Goal: Information Seeking & Learning: Find specific fact

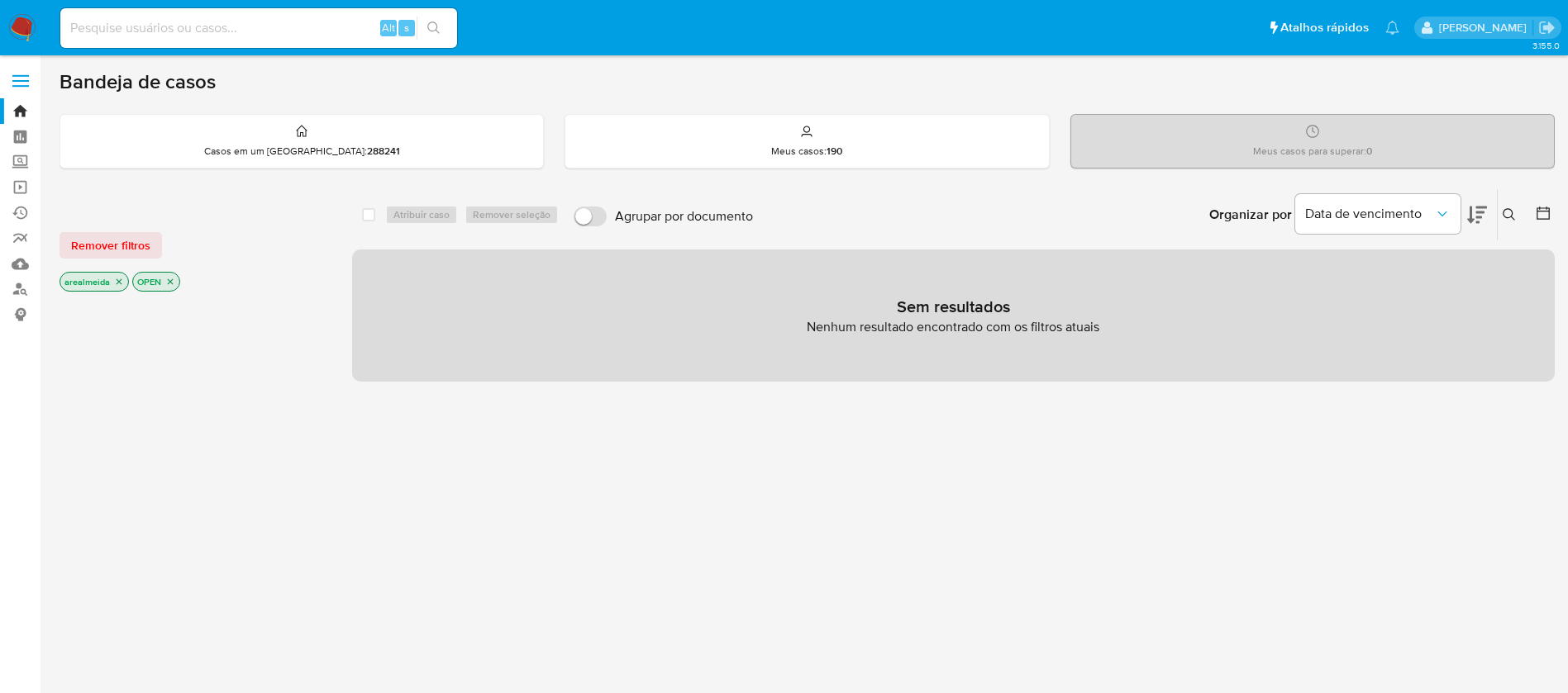
click at [165, 279] on icon "close-filter" at bounding box center [170, 281] width 10 height 10
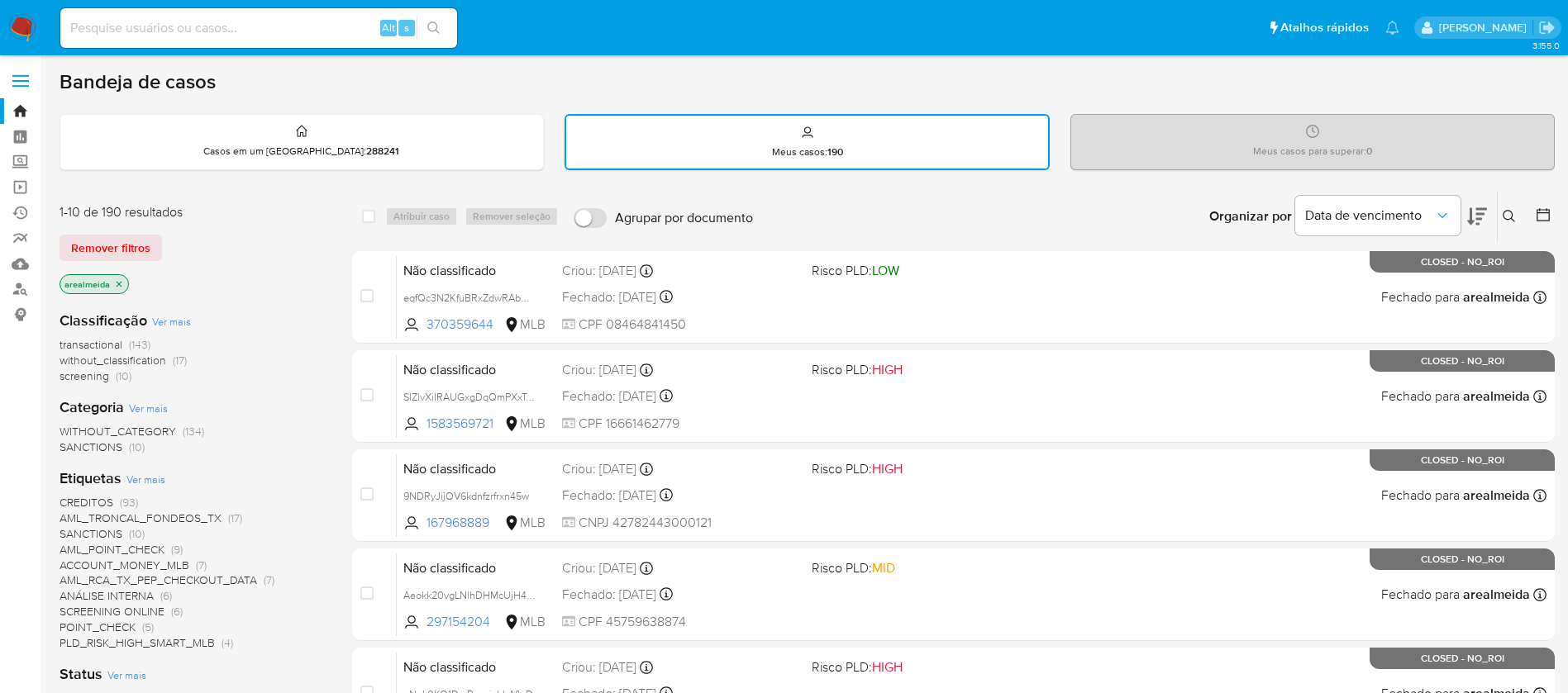
click at [120, 282] on icon "close-filter" at bounding box center [118, 284] width 10 height 10
click at [120, 297] on div "Classificação Ver mais transactional (143) without_classification (17) screenin…" at bounding box center [193, 624] width 266 height 654
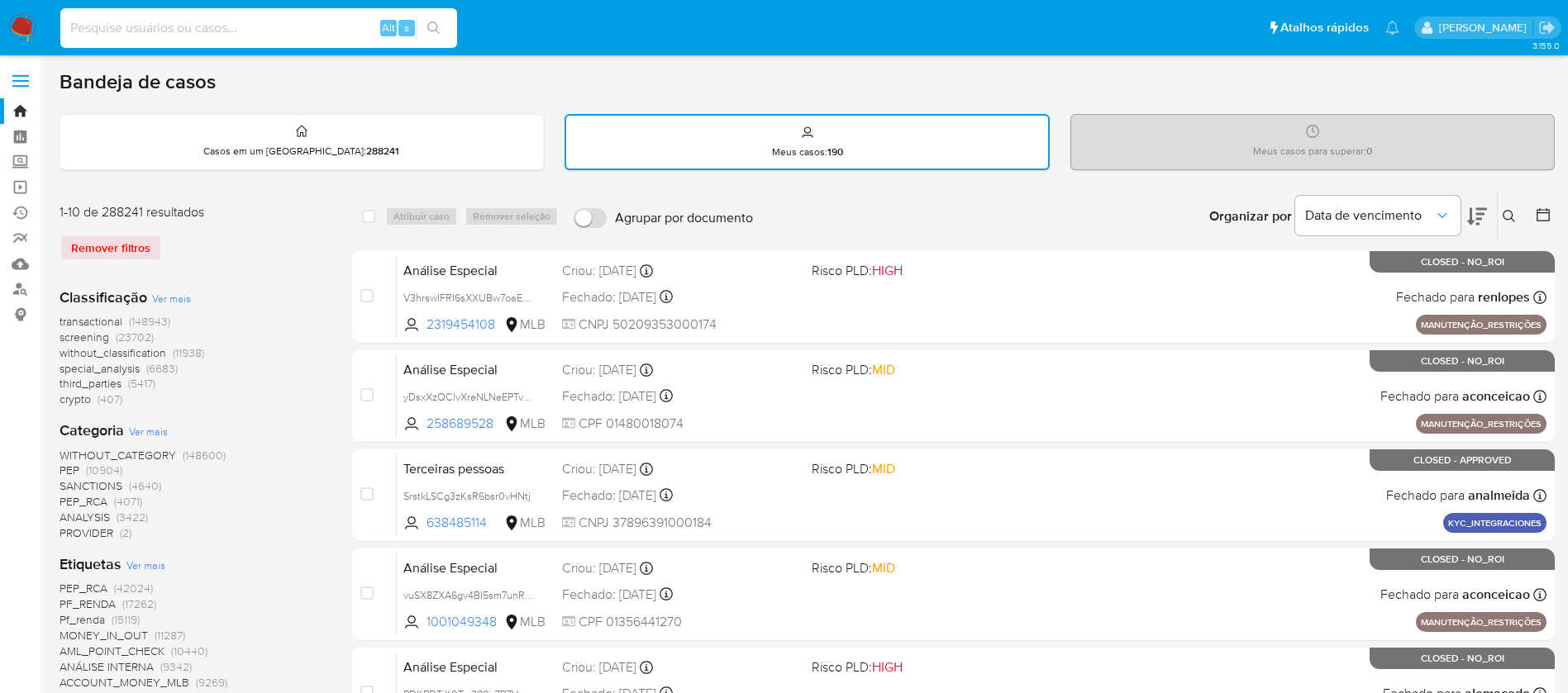
click at [150, 25] on input at bounding box center [259, 28] width 397 height 21
paste input "6b7832d71a237ef80abed95cf605f6c9"
type input "6b7832d71a237ef80abed95cf605f6c9"
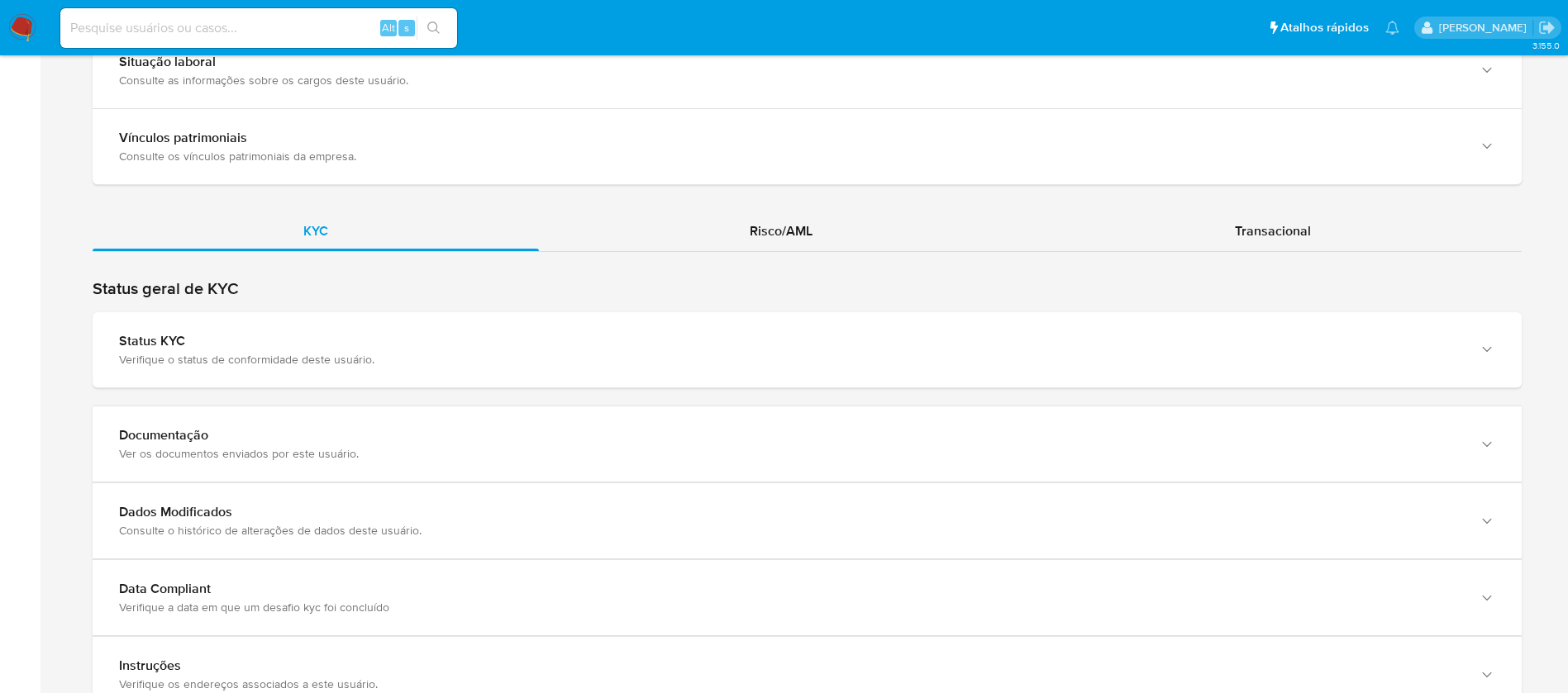
scroll to position [1286, 0]
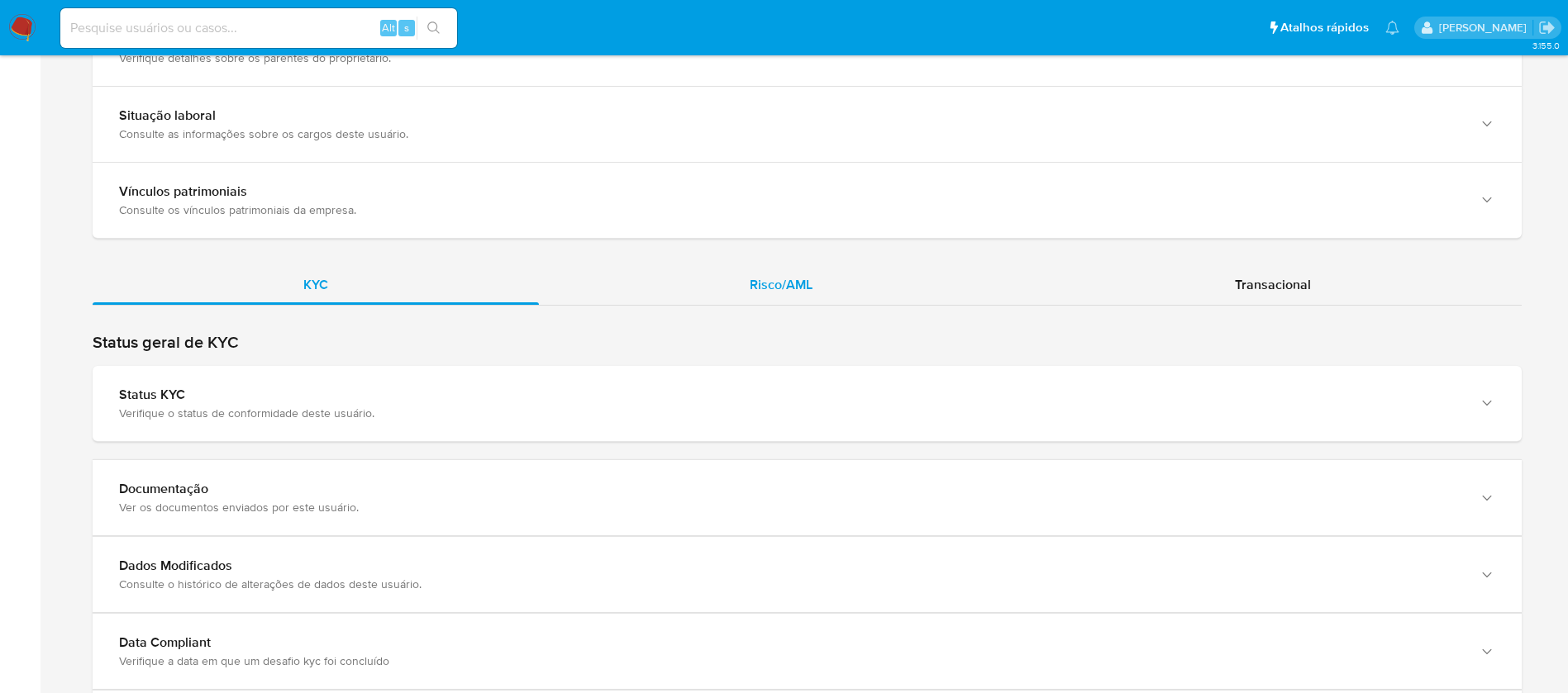
click at [776, 278] on span "Risco/AML" at bounding box center [780, 284] width 62 height 19
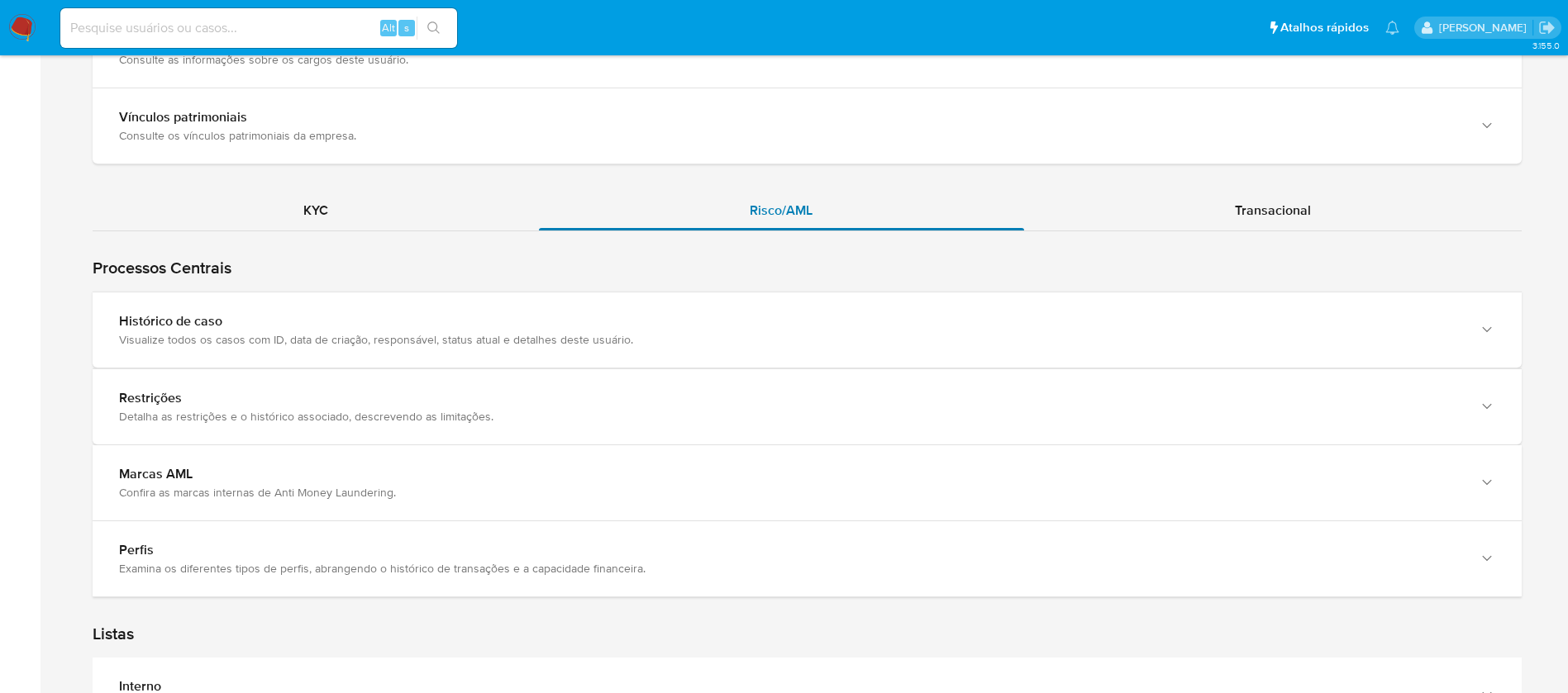
scroll to position [1224, 0]
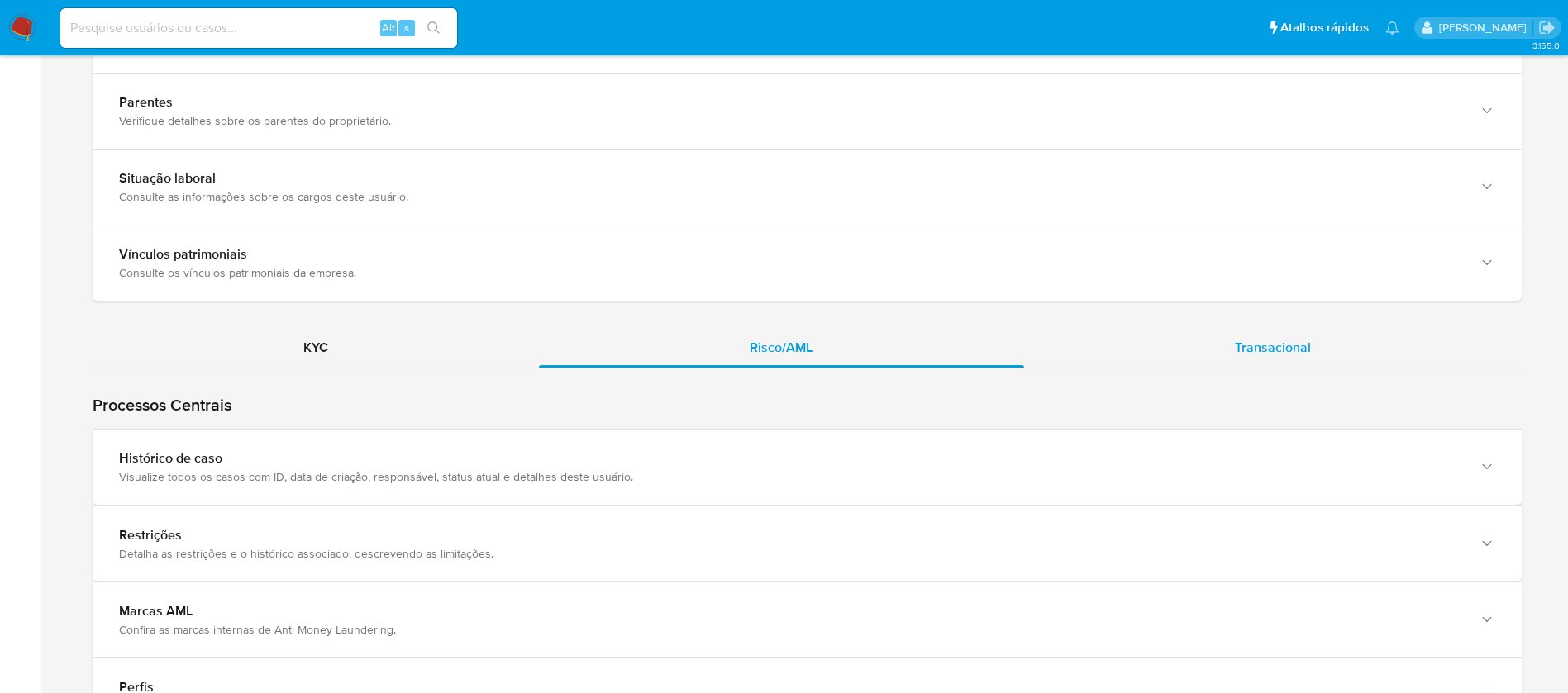
click at [1266, 347] on span "Transacional" at bounding box center [1273, 347] width 76 height 19
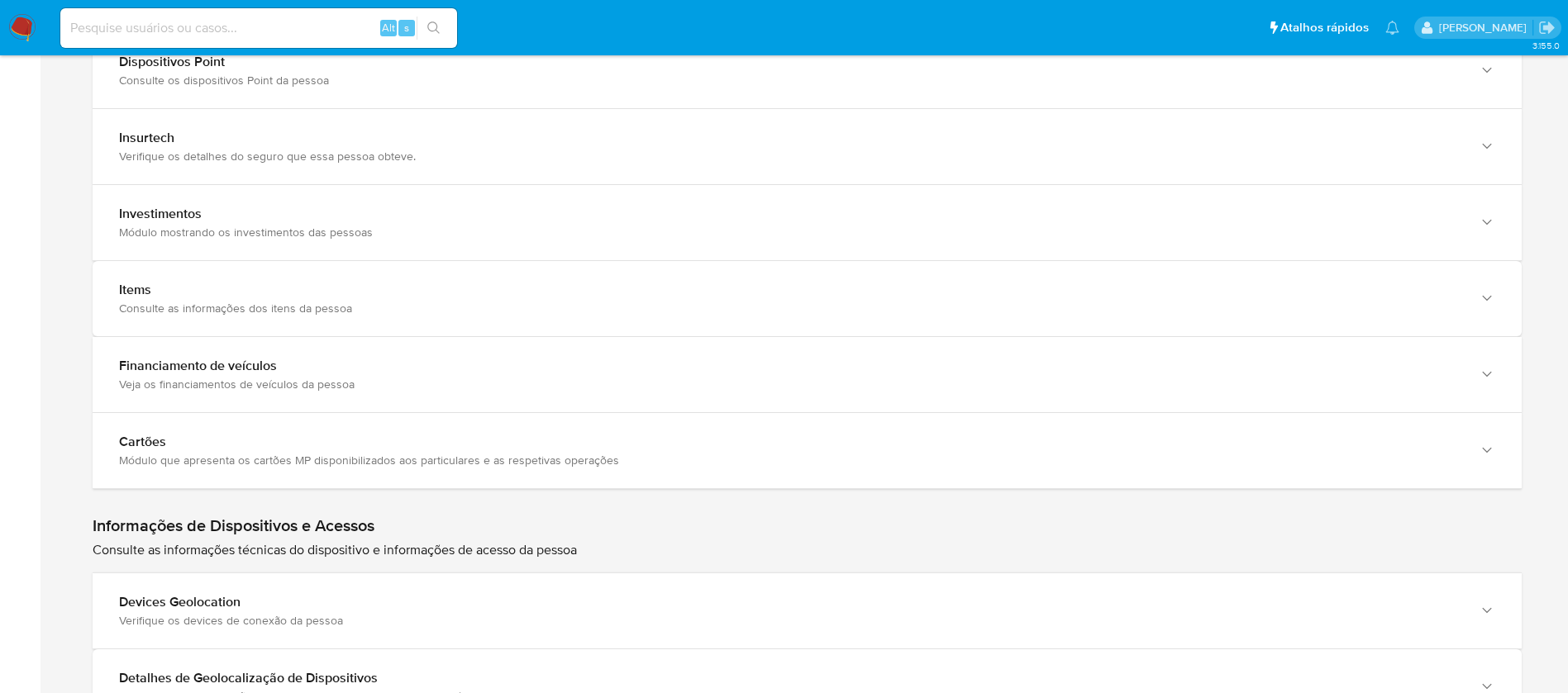
scroll to position [2188, 0]
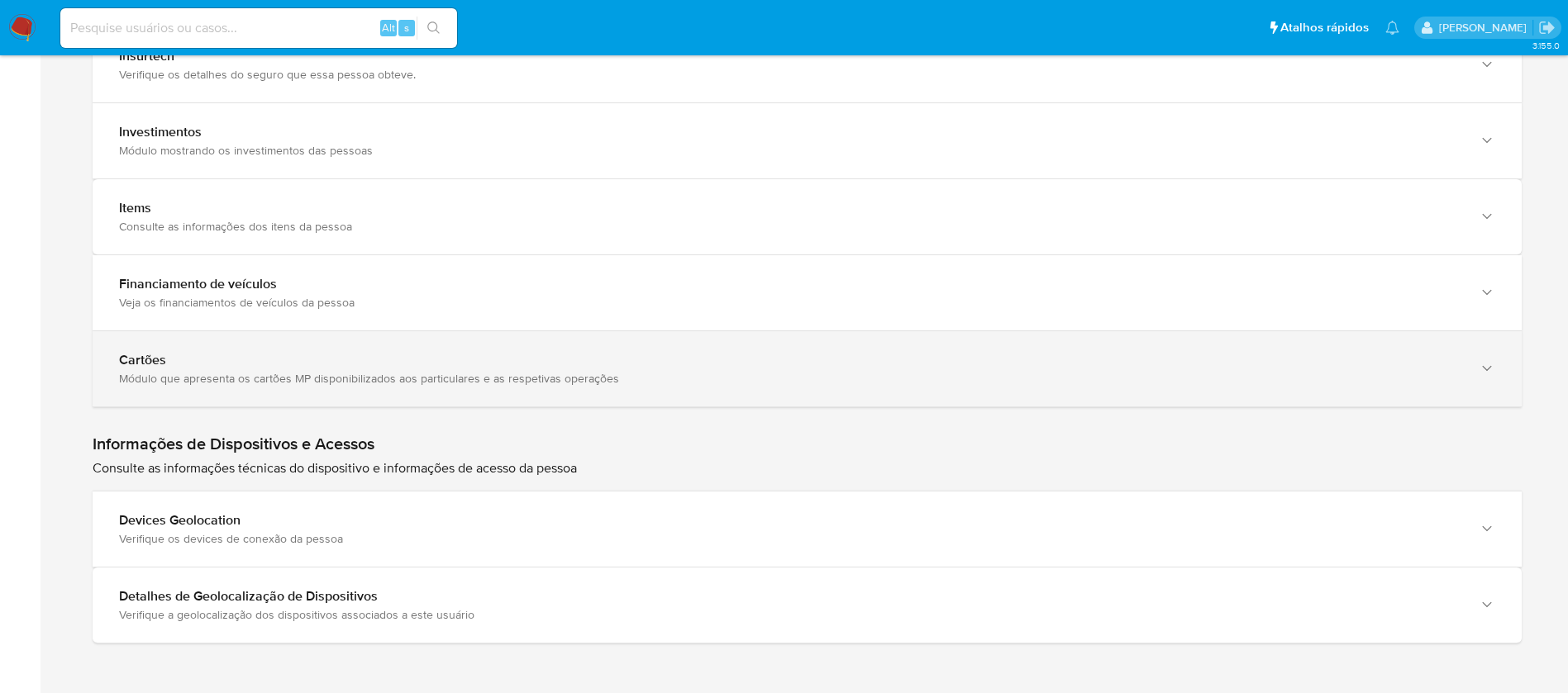
click at [256, 368] on div "Cartões" at bounding box center [790, 360] width 1343 height 17
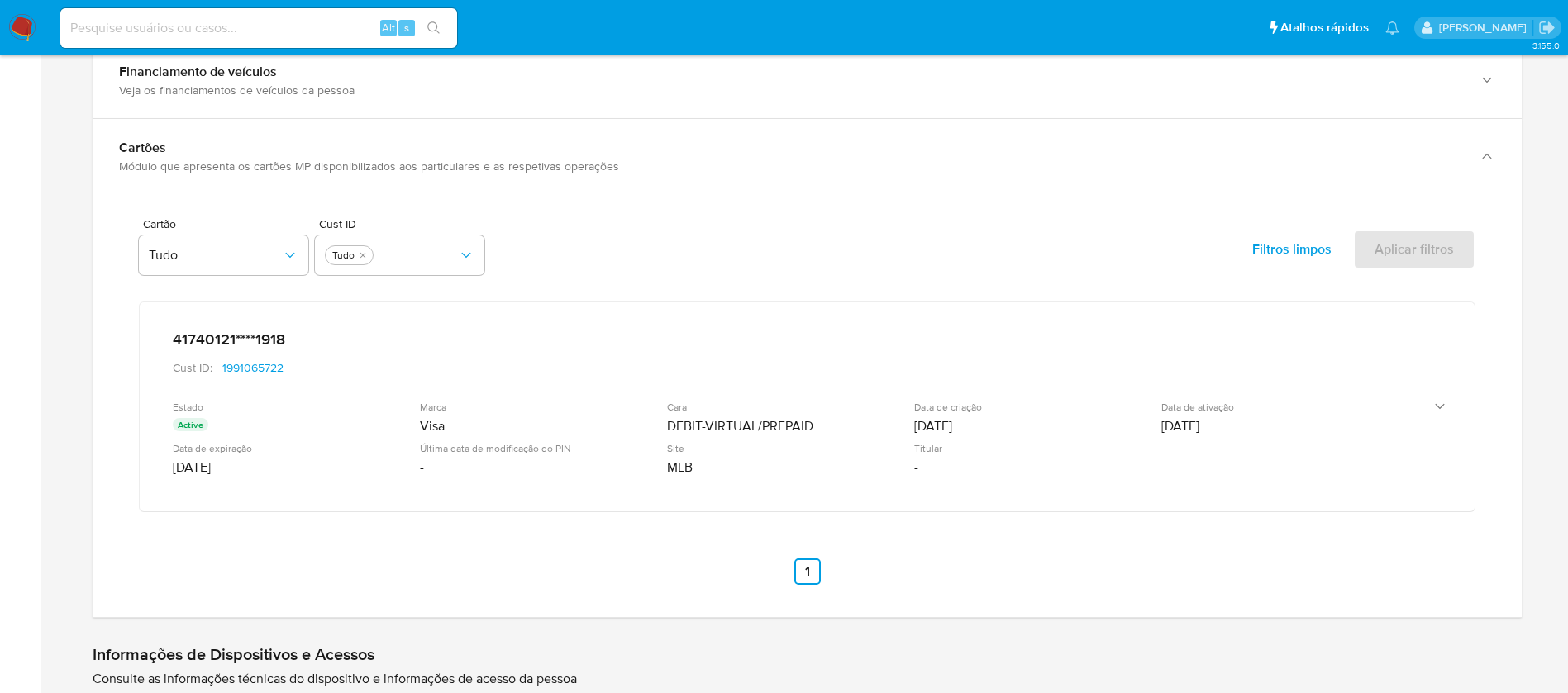
scroll to position [2436, 0]
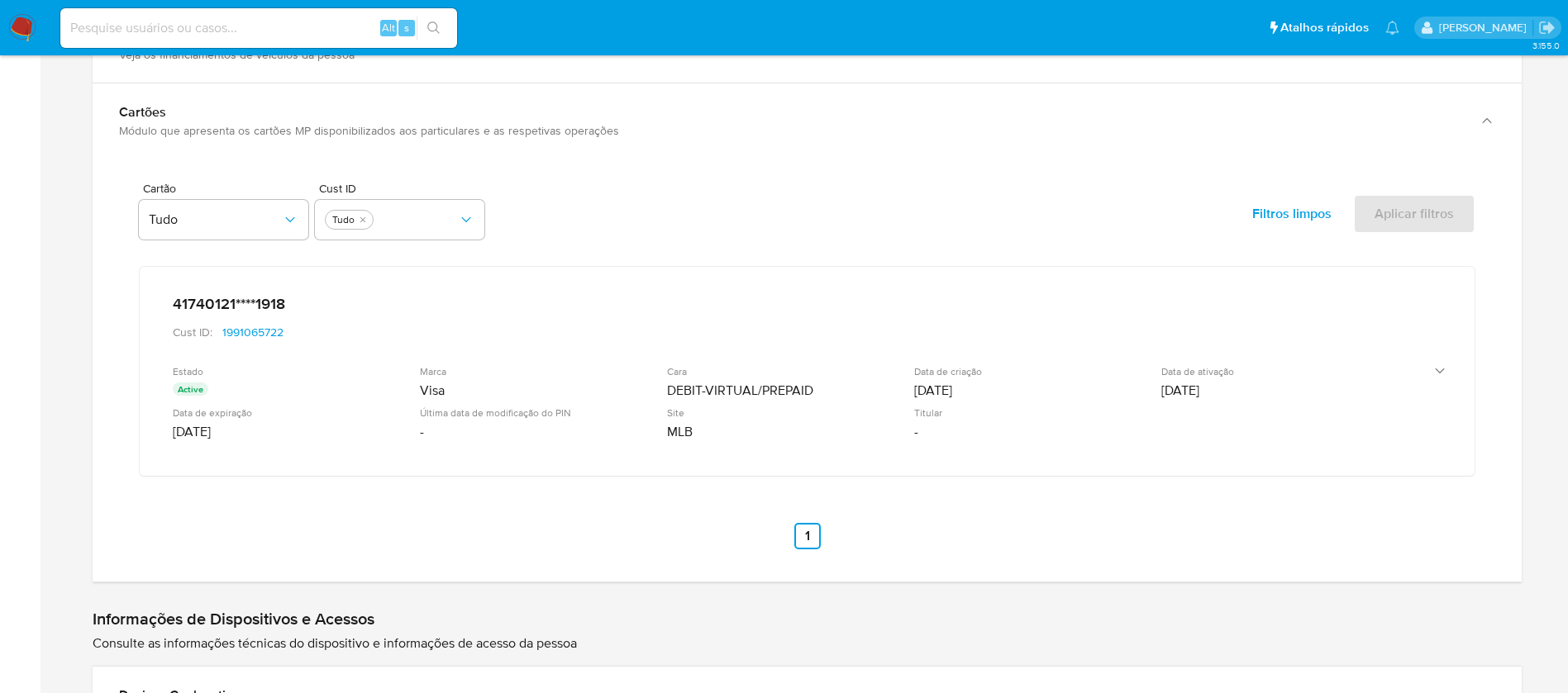
click at [1094, 614] on h1 "Informações de Dispositivos e Acessos" at bounding box center [807, 619] width 1429 height 20
drag, startPoint x: 698, startPoint y: 336, endPoint x: 1329, endPoint y: 640, distance: 700.4
click at [1329, 640] on p "Consulte as informações técnicas do dispositivo e informações de acesso da pess…" at bounding box center [807, 644] width 1429 height 19
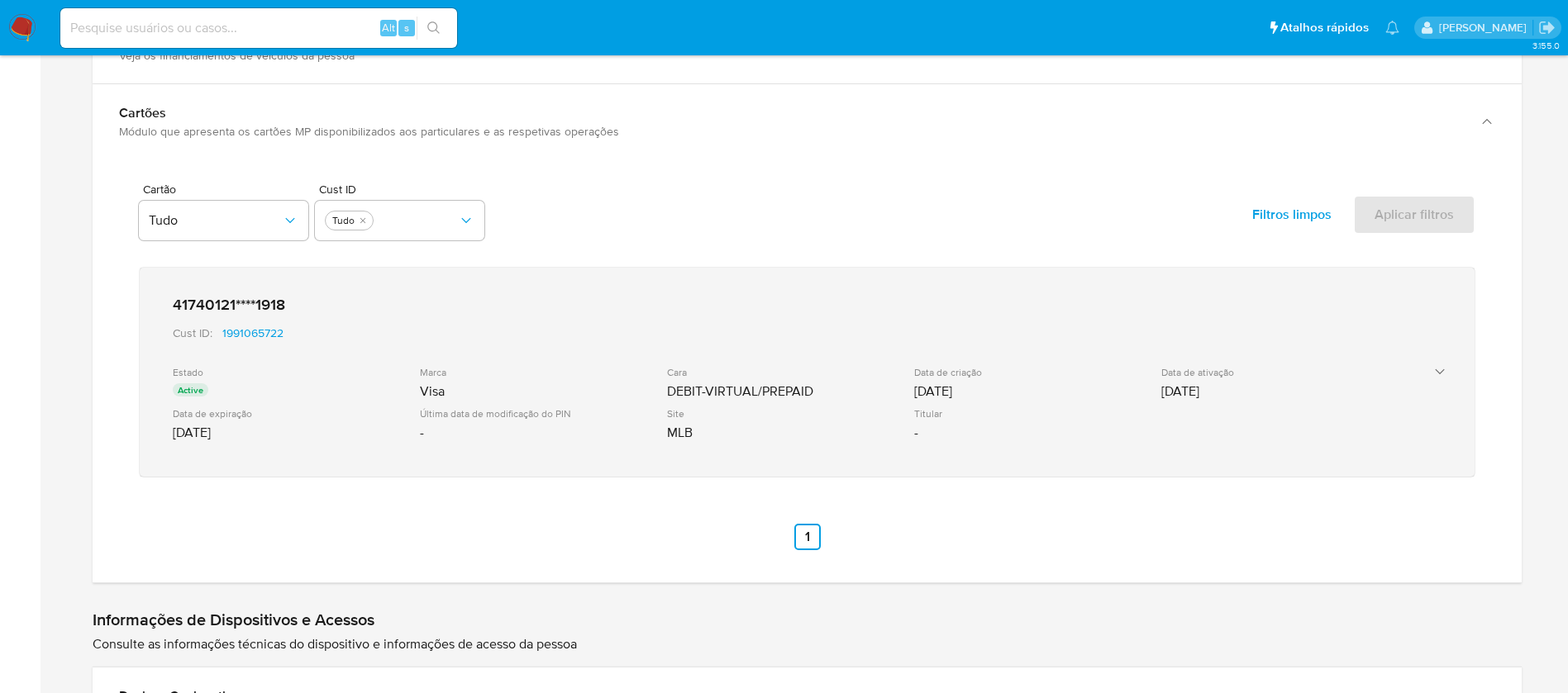
scroll to position [2312, 0]
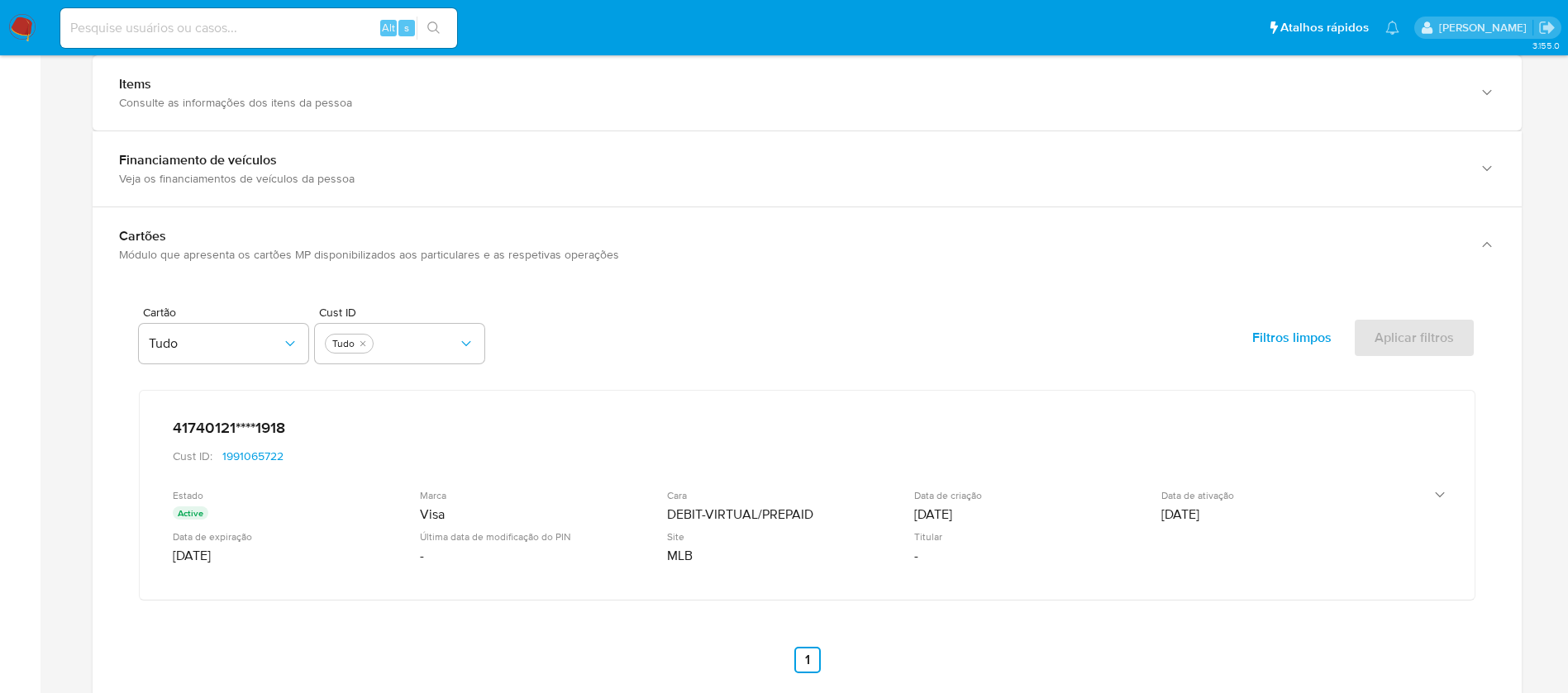
click at [1022, 603] on div "Cartão Tudo Cust ID Tudo Filtros limpos Aplicar filtros 41740121****1918 Cust I…" at bounding box center [807, 490] width 1376 height 406
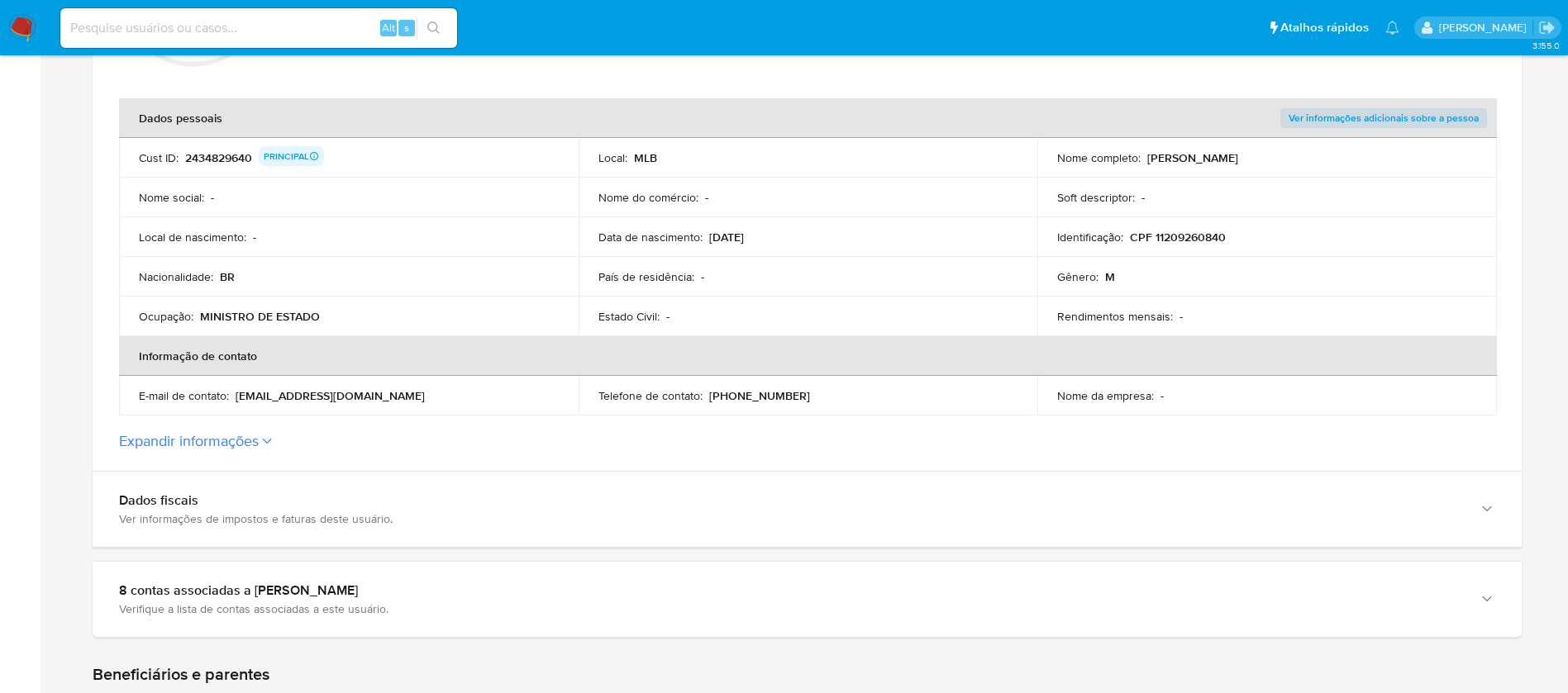
scroll to position [256, 0]
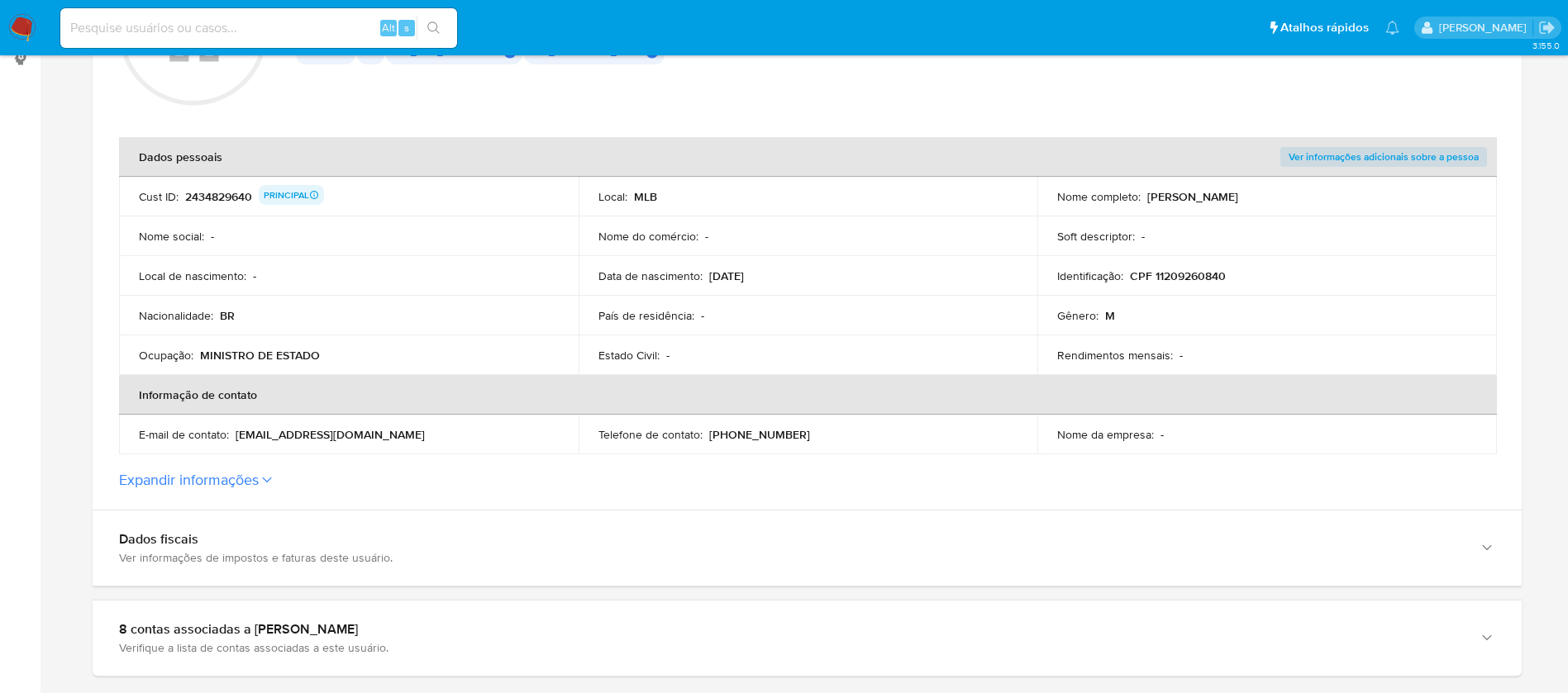
click at [774, 274] on div "Data de nascimento : 13/12/1968" at bounding box center [808, 276] width 420 height 15
drag, startPoint x: 649, startPoint y: 296, endPoint x: 592, endPoint y: 299, distance: 57.1
click at [595, 299] on tbody "Cust ID : 2434829640 PRINCIPAL Local : MLB Nome completo : Alexandre de Moraes …" at bounding box center [808, 276] width 1378 height 198
click at [584, 281] on td "Data de nascimento : 13/12/1968" at bounding box center [808, 276] width 459 height 40
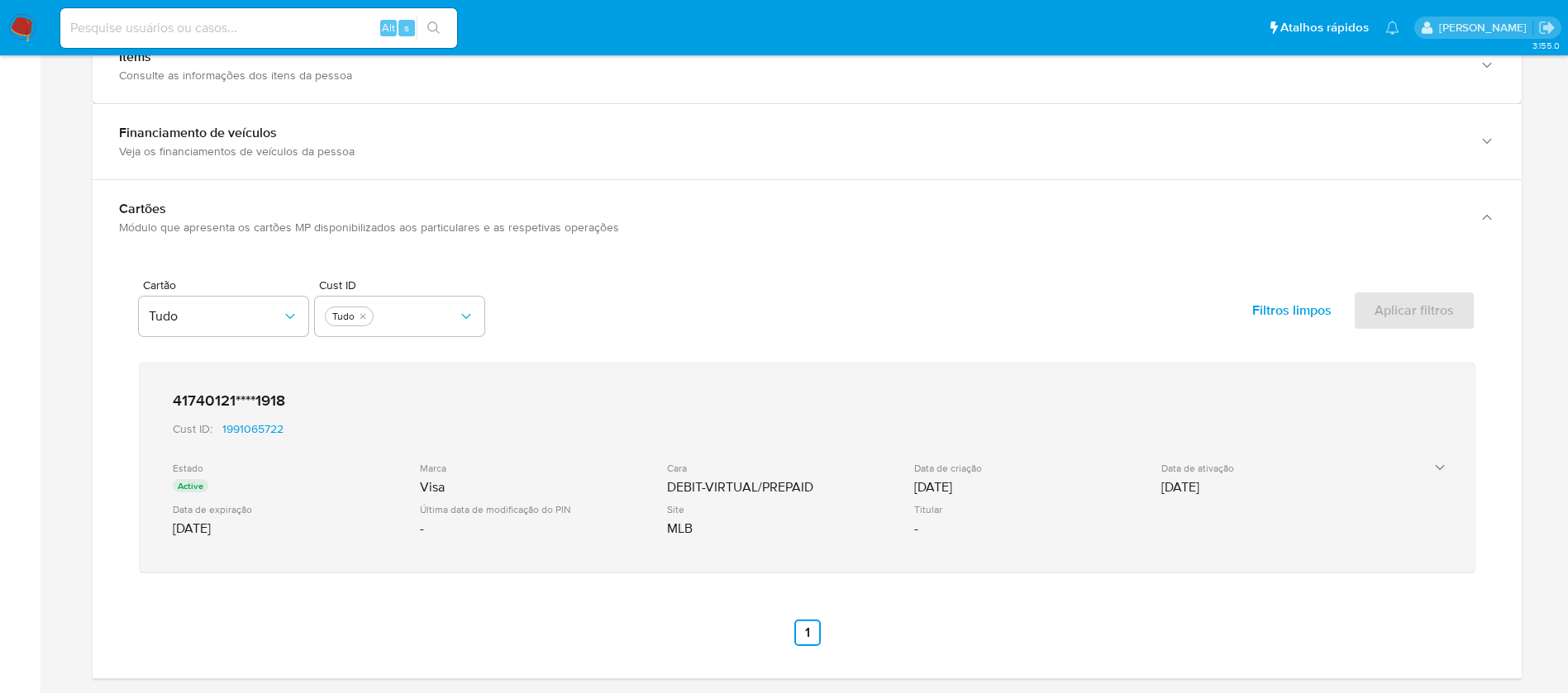
scroll to position [2487, 0]
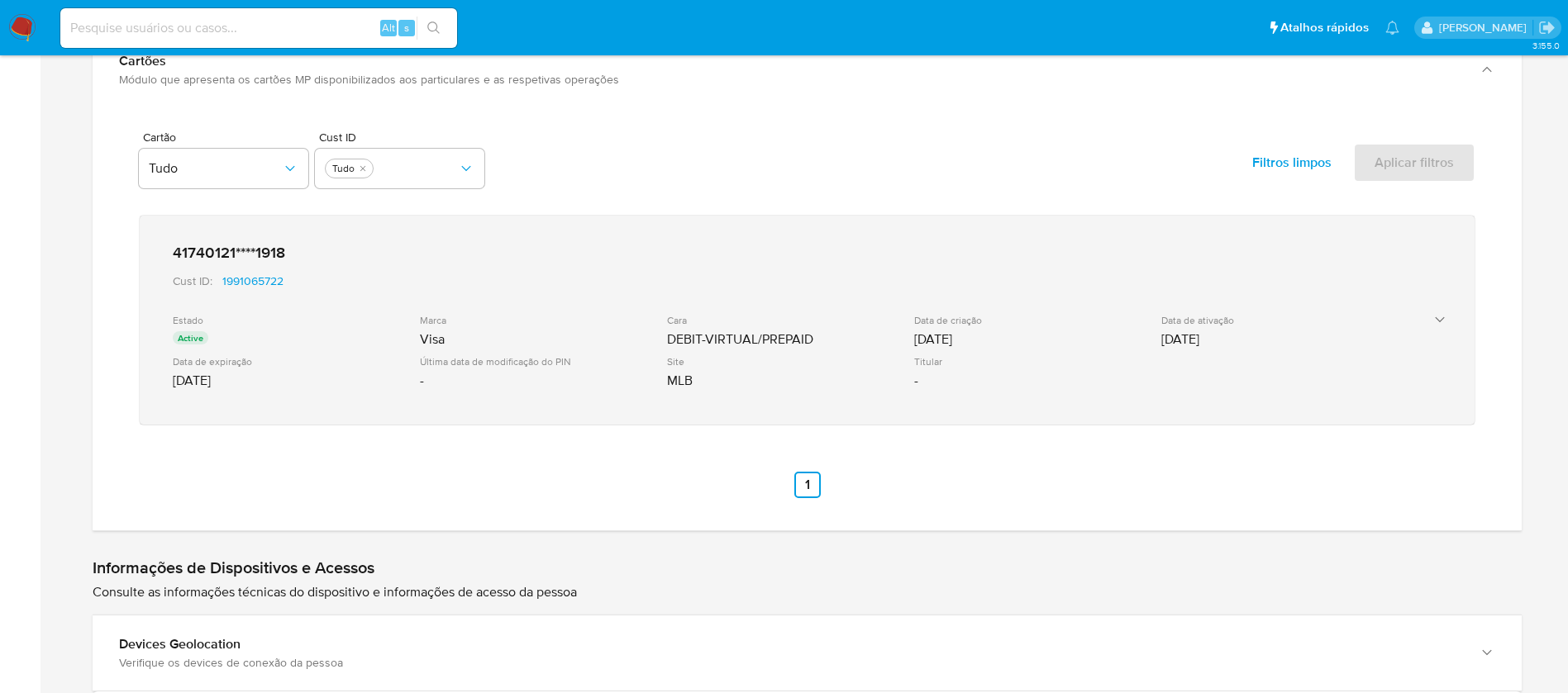
click at [647, 346] on div "Visa" at bounding box center [542, 340] width 244 height 17
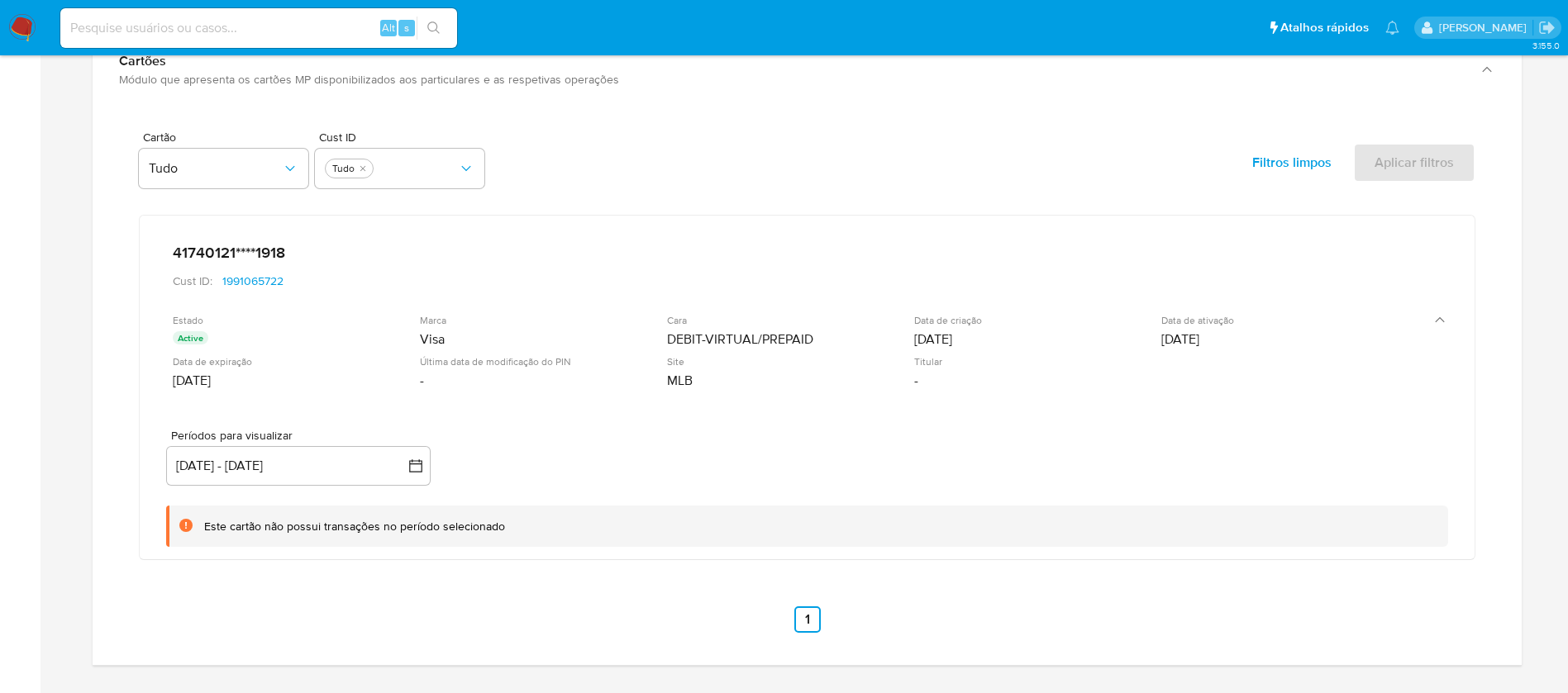
click at [1401, 162] on div "Filtros limpos Aplicar filtros" at bounding box center [1353, 162] width 245 height 40
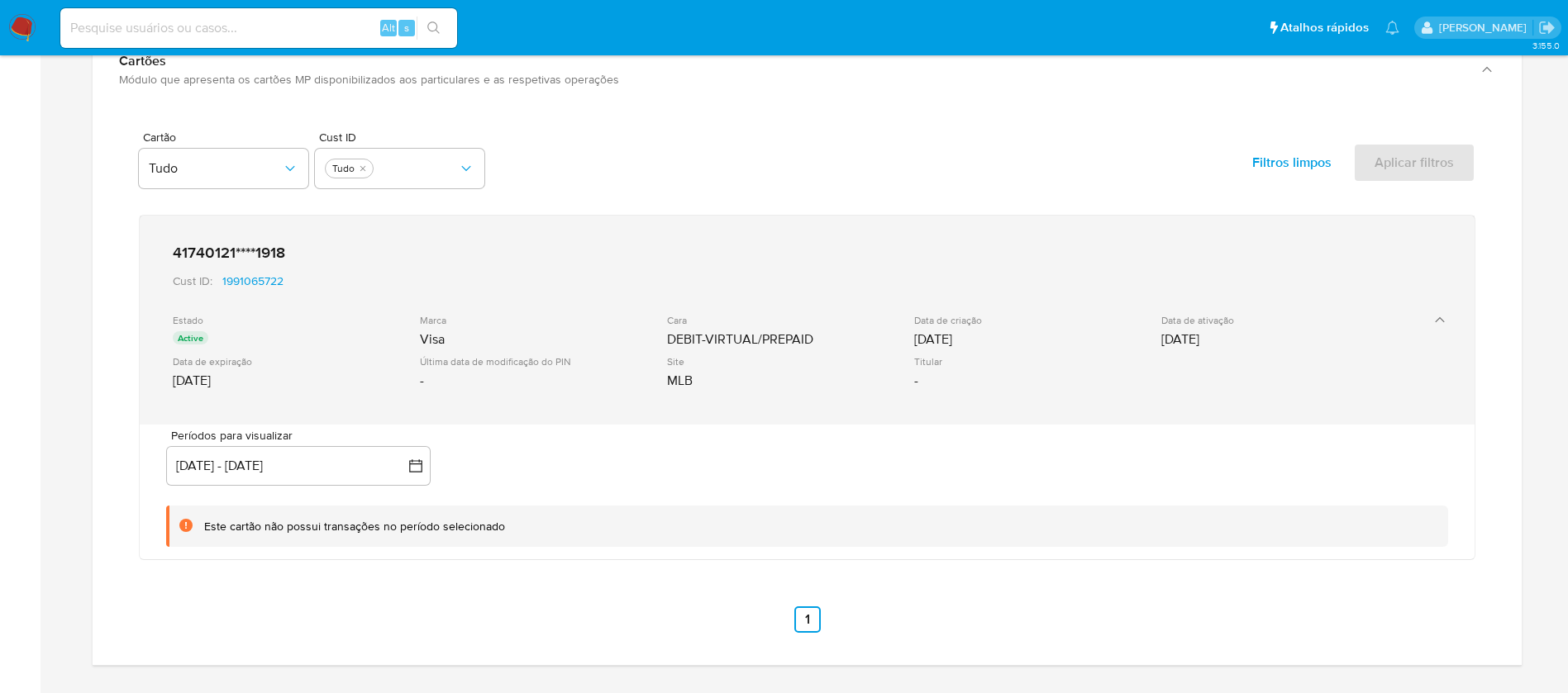
click at [1437, 319] on icon "button" at bounding box center [1439, 319] width 17 height 17
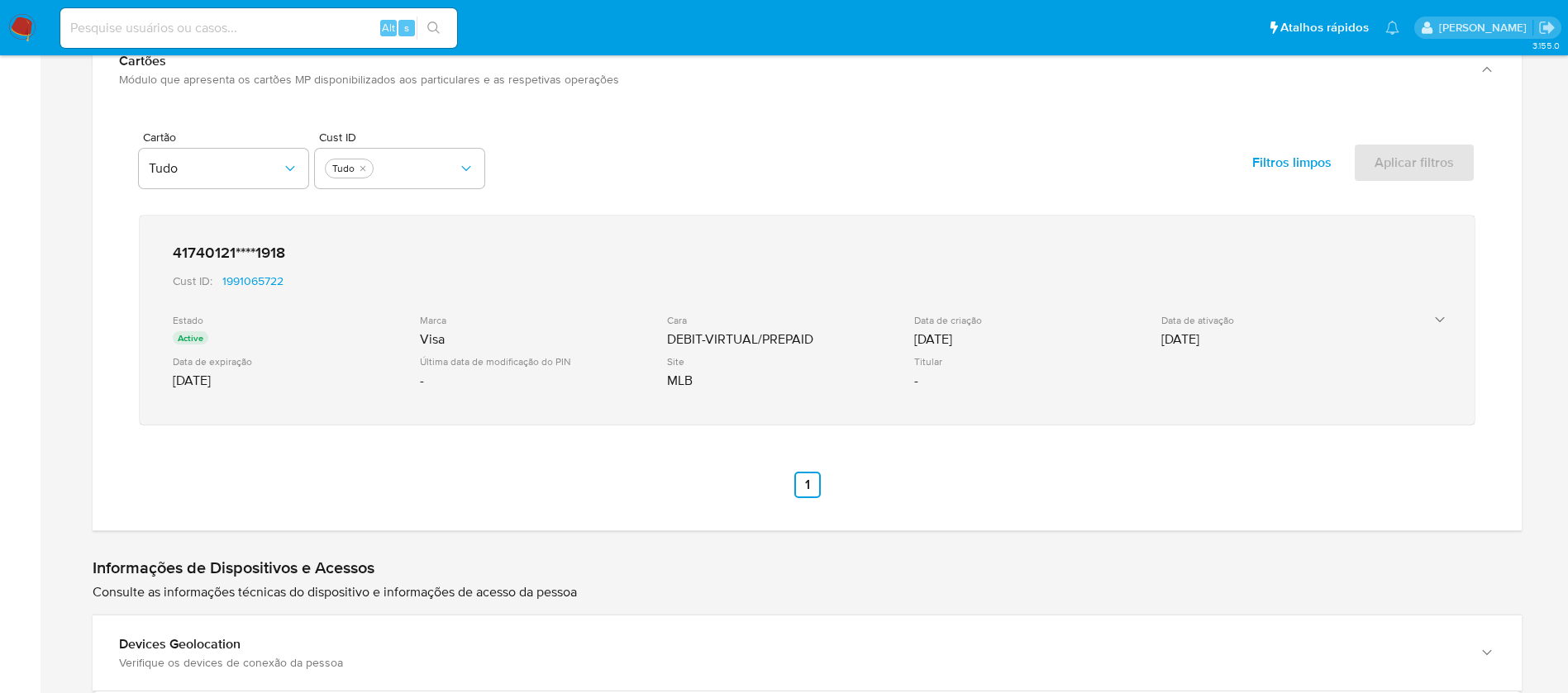
click at [1437, 319] on icon "button" at bounding box center [1439, 319] width 17 height 17
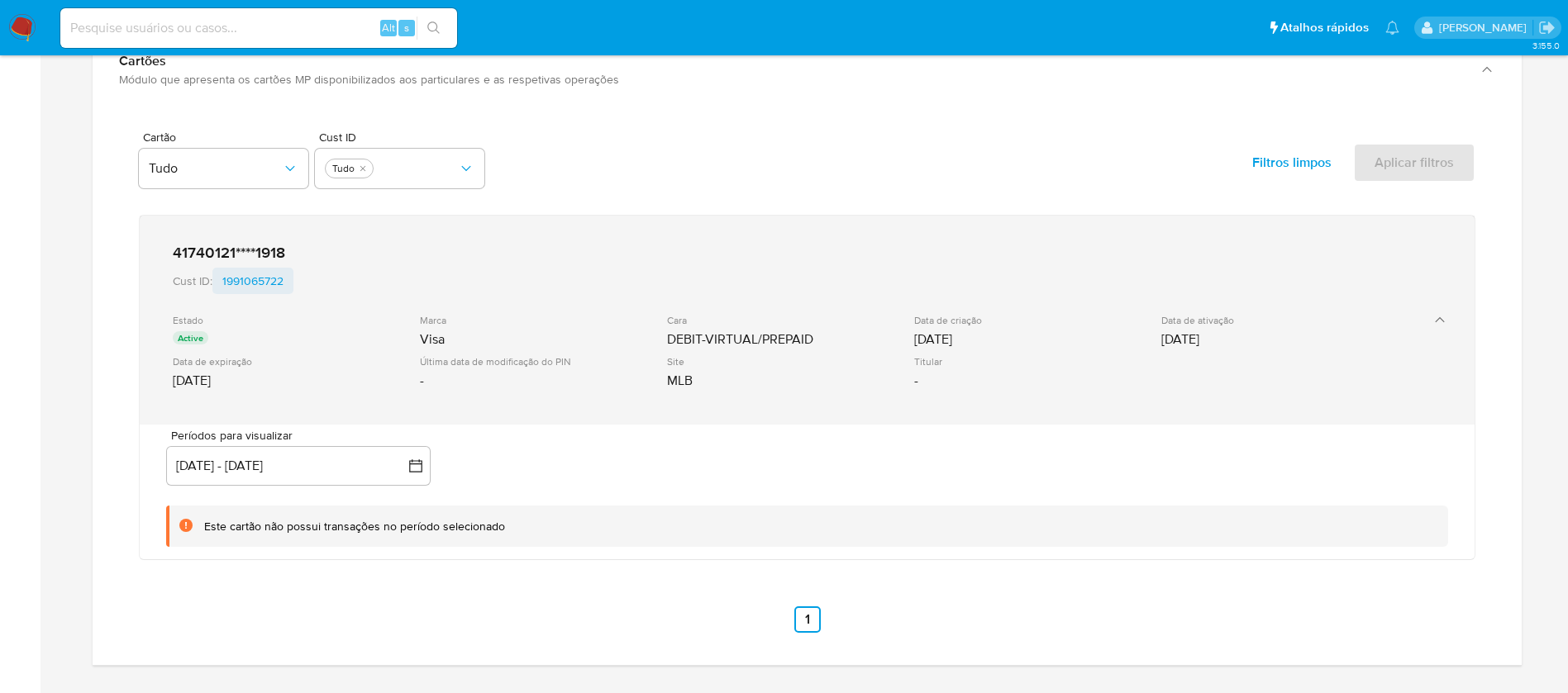
click at [230, 272] on span "1991065722" at bounding box center [253, 280] width 61 height 26
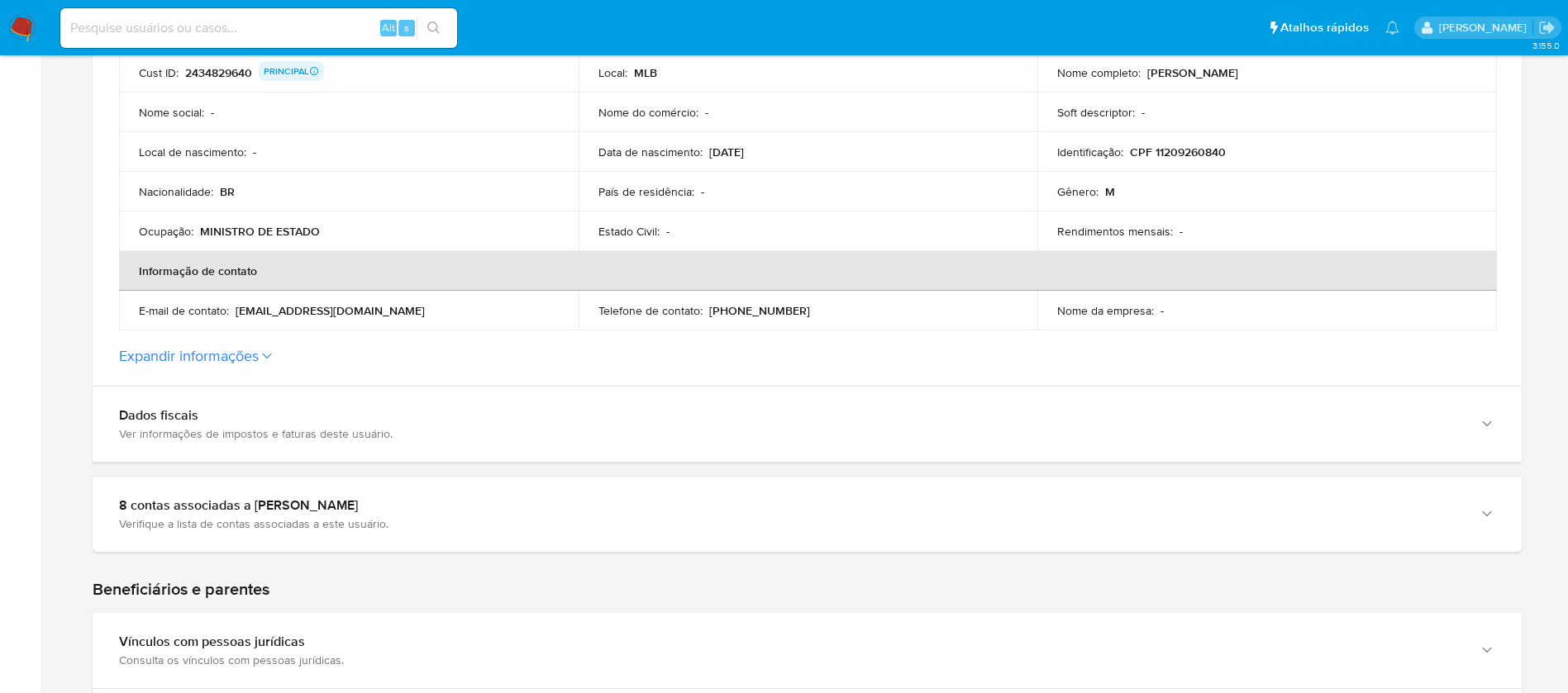
scroll to position [0, 0]
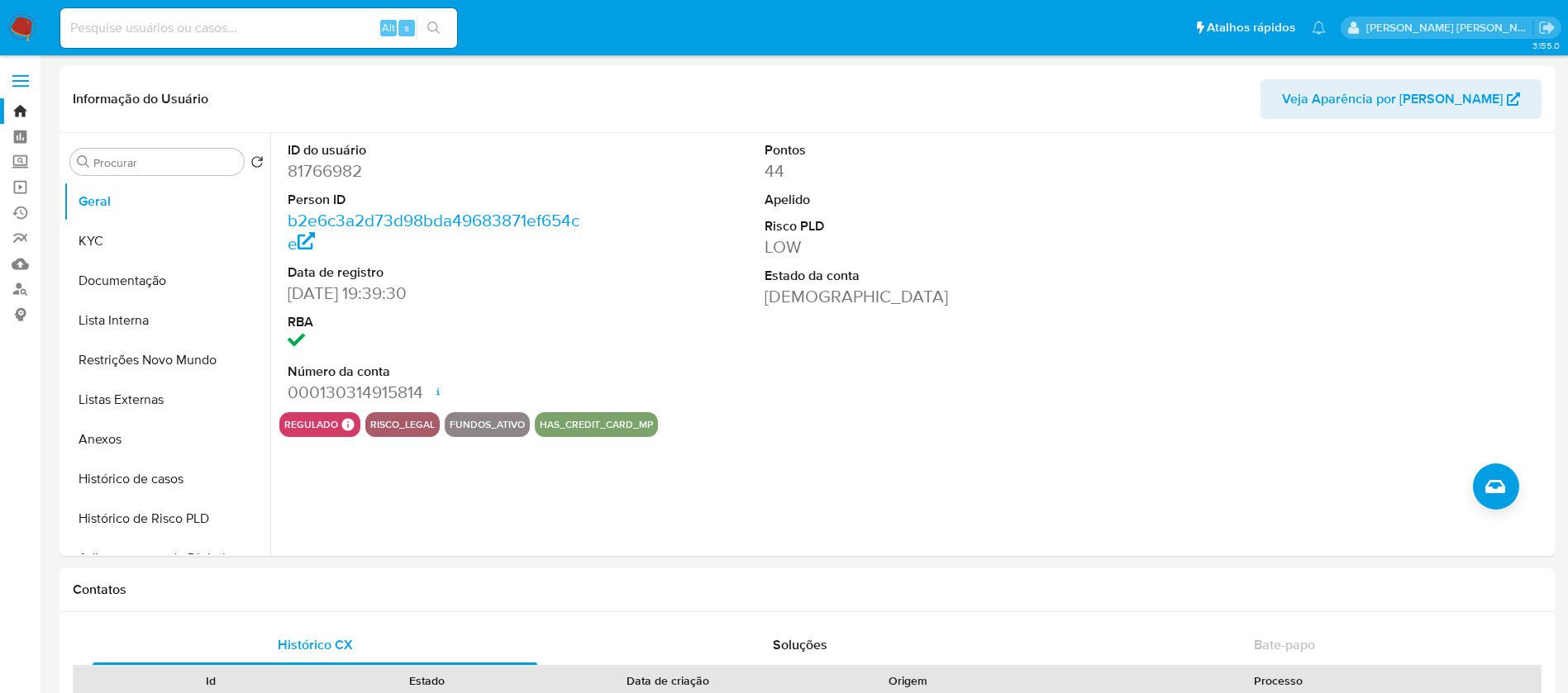
select select "10"
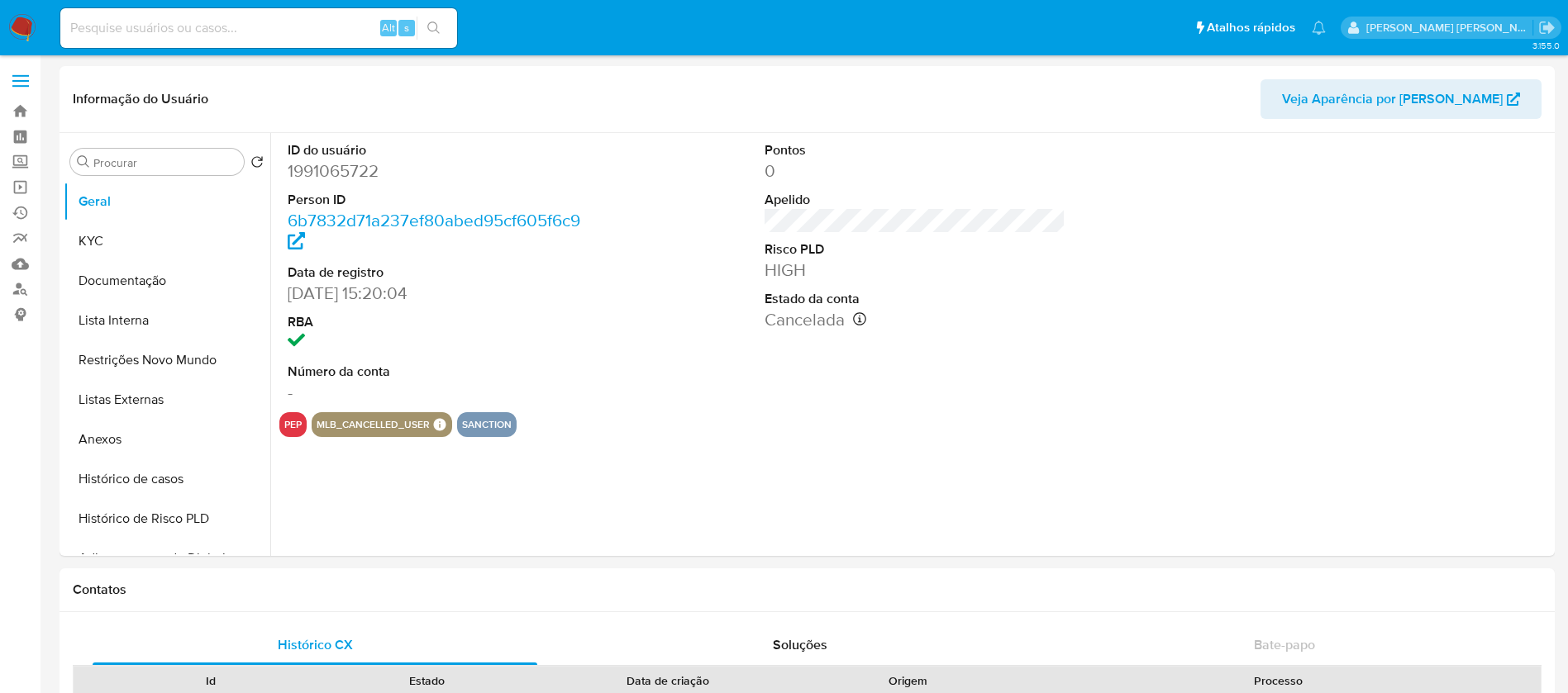
select select "10"
